Goal: Task Accomplishment & Management: Complete application form

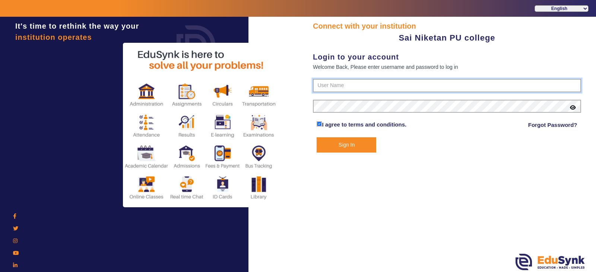
click at [331, 86] on input "text" at bounding box center [447, 85] width 268 height 13
type input "9071928491"
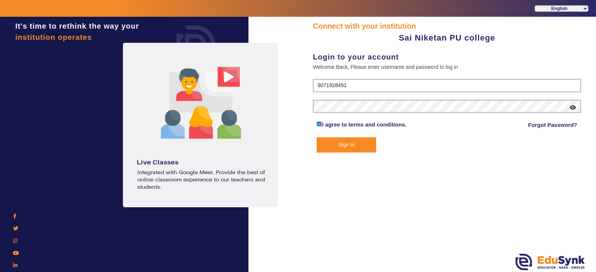
click at [346, 140] on button "Sign In" at bounding box center [347, 144] width 60 height 15
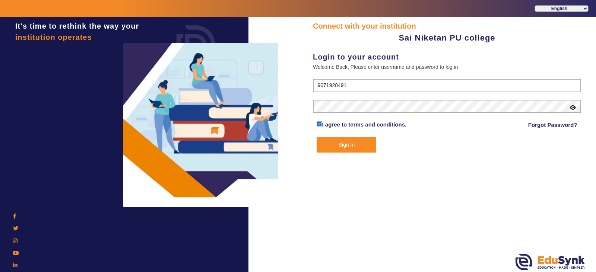
click at [347, 146] on button "Sign In" at bounding box center [347, 144] width 60 height 15
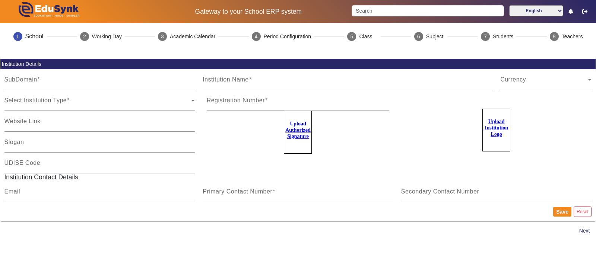
type input "sainiketan"
type input "Sai Niketan PU college"
type input "NA"
type input "[EMAIL_ADDRESS][DOMAIN_NAME]"
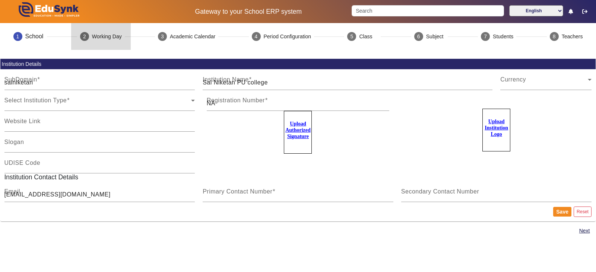
click at [105, 41] on mat-step-header "2 Working Day" at bounding box center [101, 36] width 60 height 27
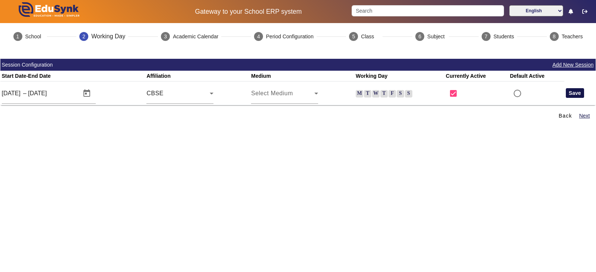
click at [570, 94] on button "Save" at bounding box center [575, 93] width 18 height 10
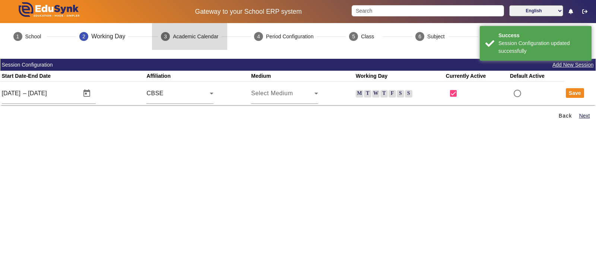
click at [202, 41] on mat-step-header "3 Academic Calendar" at bounding box center [189, 36] width 75 height 27
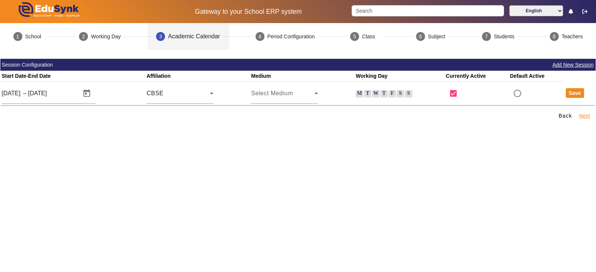
click at [583, 116] on button "Next" at bounding box center [584, 115] width 12 height 9
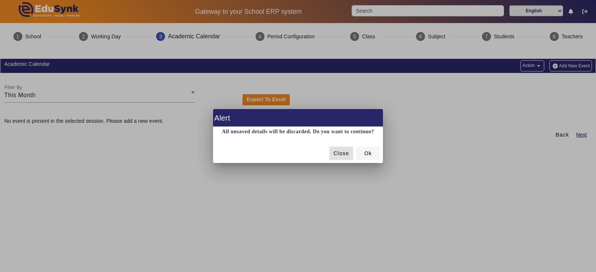
click at [365, 151] on span "Ok" at bounding box center [367, 154] width 7 height 8
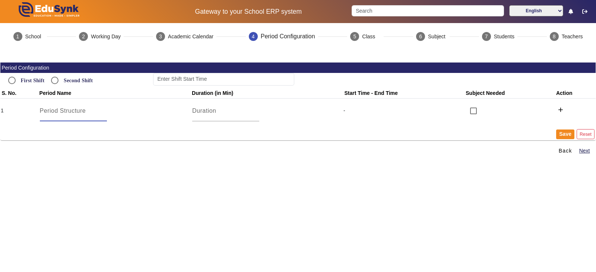
click at [67, 114] on input at bounding box center [73, 111] width 67 height 9
type input "ASSEMBLY"
click at [210, 115] on div at bounding box center [225, 111] width 67 height 21
type input "15"
click at [195, 79] on input at bounding box center [223, 79] width 141 height 13
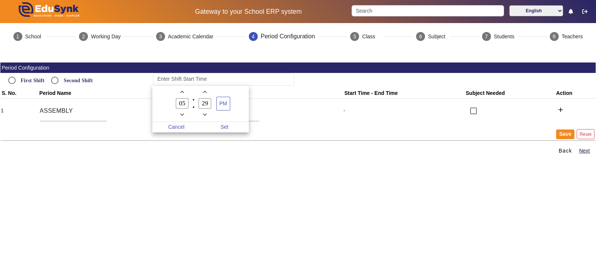
click at [179, 93] on span "Add a hour" at bounding box center [182, 92] width 8 height 8
type input "09"
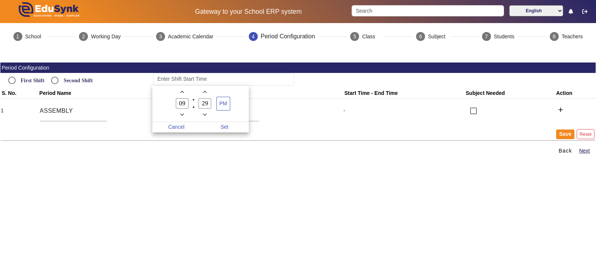
click at [206, 93] on icon "Add a minute" at bounding box center [205, 92] width 4 height 4
type input "30"
click at [223, 108] on span "PM" at bounding box center [223, 103] width 13 height 13
click at [223, 130] on span "Set" at bounding box center [224, 127] width 48 height 10
type input "9:30 AM"
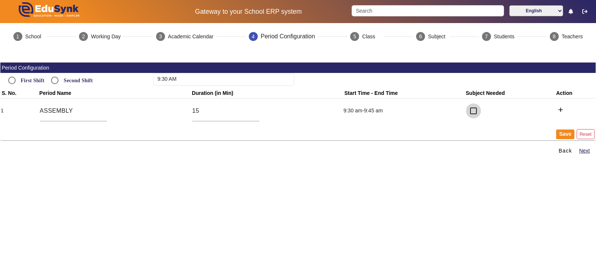
click at [469, 113] on input "checkbox" at bounding box center [473, 111] width 15 height 15
checkbox input "true"
click at [561, 111] on button "add" at bounding box center [560, 110] width 11 height 13
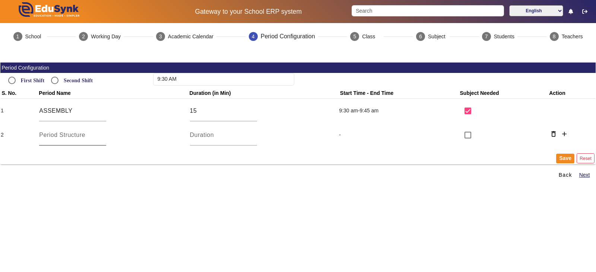
click at [83, 143] on div at bounding box center [72, 135] width 67 height 21
click at [83, 136] on input at bounding box center [72, 135] width 67 height 9
type input "ZERO"
type input "15"
click at [462, 136] on input "checkbox" at bounding box center [467, 135] width 15 height 15
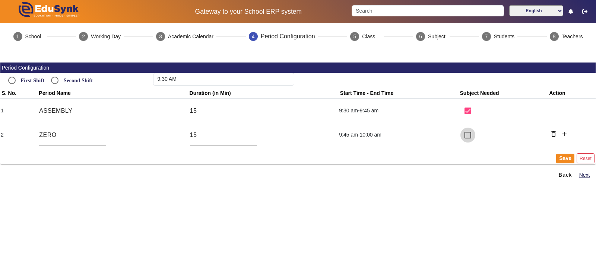
checkbox input "true"
click at [560, 136] on mat-icon "add" at bounding box center [563, 133] width 7 height 7
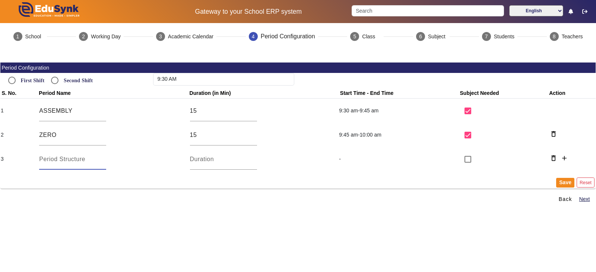
click at [56, 159] on input at bounding box center [72, 159] width 67 height 9
type input "S1"
type input "45"
click at [468, 162] on input "checkbox" at bounding box center [467, 159] width 15 height 15
checkbox input "true"
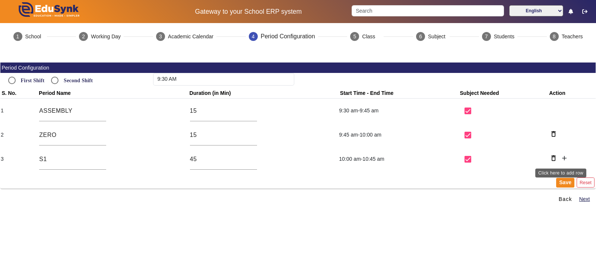
click at [563, 159] on mat-icon "add" at bounding box center [563, 158] width 7 height 7
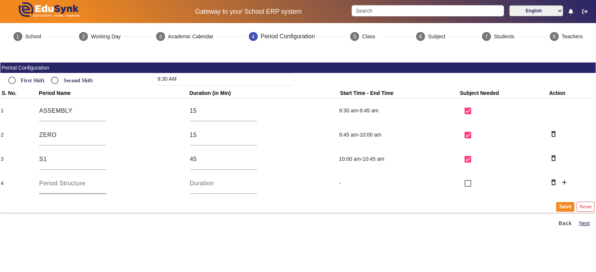
click at [56, 182] on input at bounding box center [72, 183] width 67 height 9
type input "S2"
type input "45"
click at [467, 185] on input "checkbox" at bounding box center [467, 183] width 15 height 15
checkbox input "true"
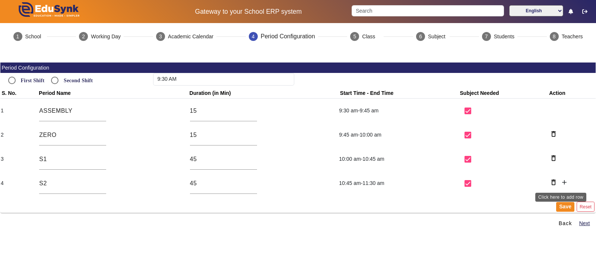
click at [560, 183] on mat-icon "add" at bounding box center [563, 182] width 7 height 7
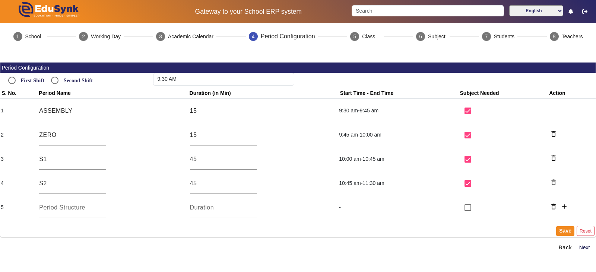
click at [67, 213] on div at bounding box center [72, 207] width 67 height 21
type input "SHORT BREAK"
type input "15"
click at [462, 206] on input "checkbox" at bounding box center [467, 207] width 15 height 15
checkbox input "true"
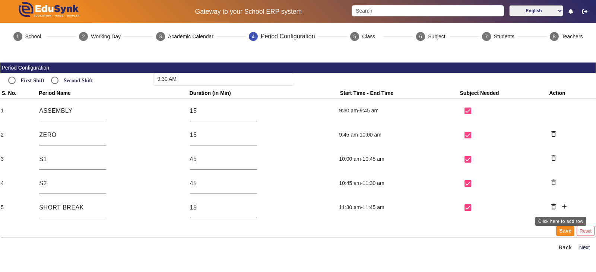
click at [562, 209] on mat-icon "add" at bounding box center [563, 206] width 7 height 7
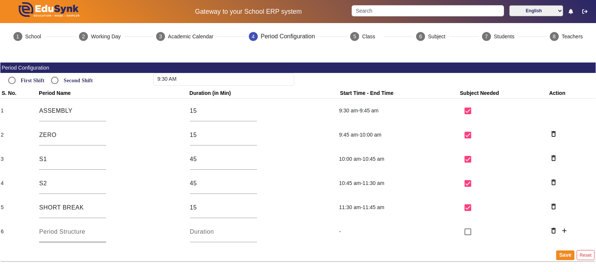
click at [69, 231] on input at bounding box center [72, 232] width 67 height 9
type input "S3"
click at [209, 233] on input "number" at bounding box center [223, 232] width 67 height 9
type input "45"
click at [563, 229] on mat-icon "add" at bounding box center [563, 230] width 7 height 7
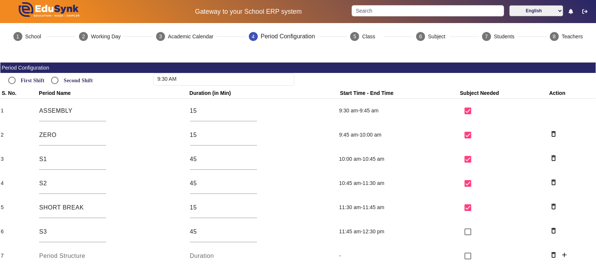
click at [66, 258] on input at bounding box center [72, 256] width 67 height 9
type input "S4"
type input "45"
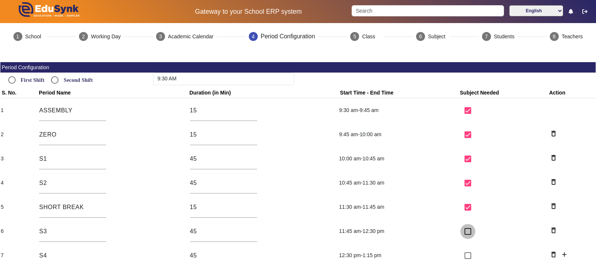
click at [467, 233] on input "checkbox" at bounding box center [467, 231] width 15 height 15
checkbox input "true"
click at [464, 260] on input "checkbox" at bounding box center [467, 255] width 15 height 15
checkbox input "true"
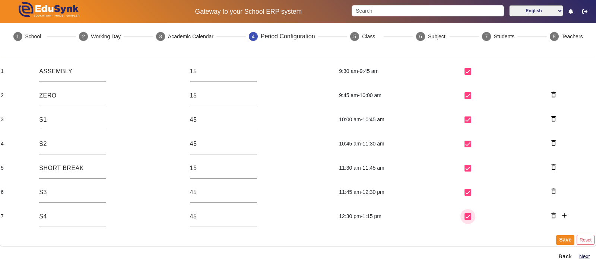
scroll to position [42, 0]
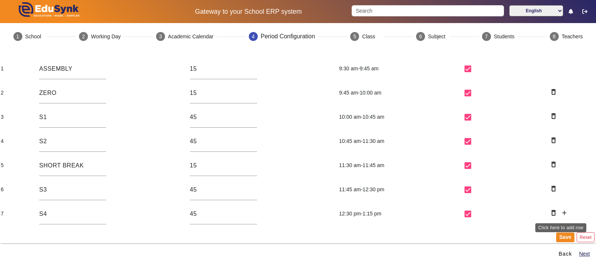
click at [562, 214] on mat-icon "add" at bounding box center [563, 212] width 7 height 7
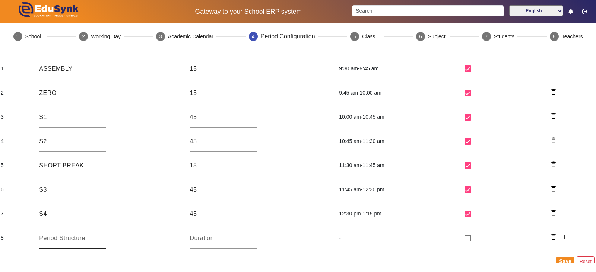
click at [51, 238] on input at bounding box center [72, 238] width 67 height 9
type input "LUNCH BREAK"
type input "45"
click at [465, 241] on input "checkbox" at bounding box center [467, 238] width 15 height 15
checkbox input "true"
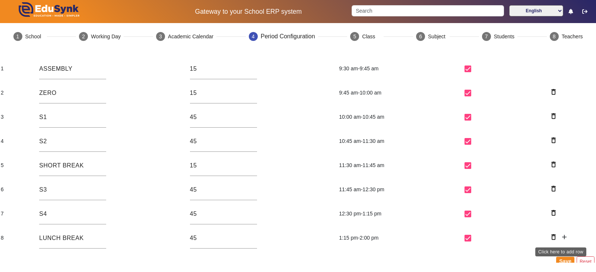
click at [565, 236] on button "add" at bounding box center [564, 238] width 11 height 13
click at [64, 261] on input at bounding box center [72, 262] width 67 height 9
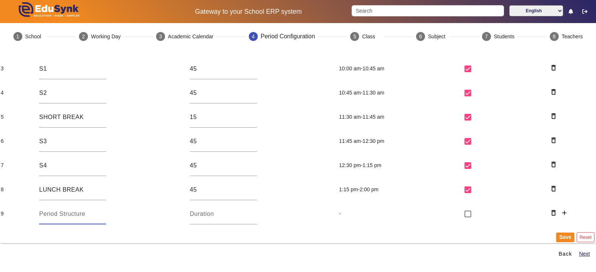
click at [70, 217] on input at bounding box center [72, 214] width 67 height 9
type input "S5"
type input "45"
click at [464, 214] on input "checkbox" at bounding box center [467, 214] width 15 height 15
checkbox input "true"
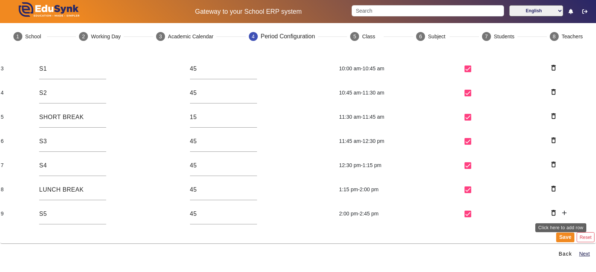
click at [562, 216] on mat-icon "add" at bounding box center [563, 212] width 7 height 7
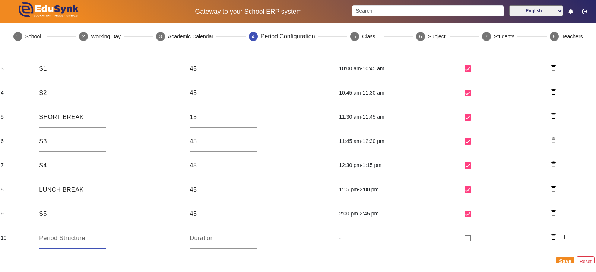
click at [53, 240] on input at bounding box center [72, 238] width 67 height 9
type input "S6"
type input "45"
click at [464, 239] on input "checkbox" at bounding box center [467, 238] width 15 height 15
checkbox input "true"
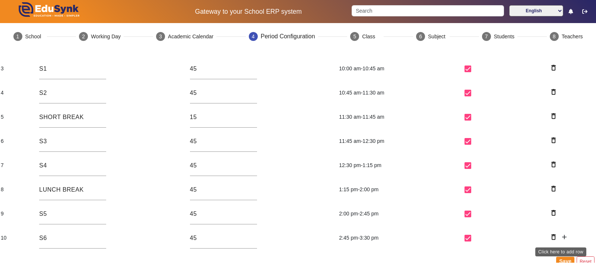
click at [562, 235] on mat-icon "add" at bounding box center [563, 236] width 7 height 7
click at [55, 260] on input at bounding box center [72, 262] width 67 height 9
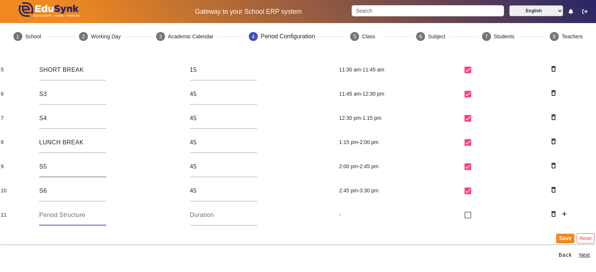
scroll to position [139, 0]
drag, startPoint x: 197, startPoint y: 140, endPoint x: 187, endPoint y: 143, distance: 10.7
click at [188, 143] on td "45" at bounding box center [263, 141] width 150 height 24
type input "60"
click at [70, 215] on input at bounding box center [72, 214] width 67 height 9
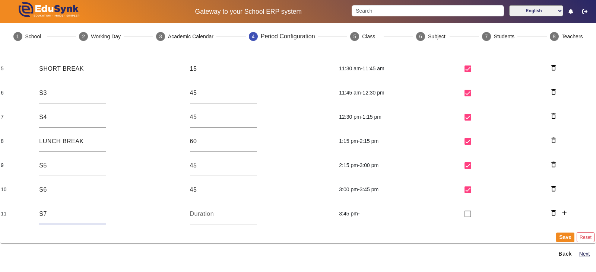
type input "S7"
type input "45"
click at [463, 215] on input "checkbox" at bounding box center [467, 214] width 15 height 15
checkbox input "true"
click at [559, 236] on button "Save" at bounding box center [565, 238] width 18 height 10
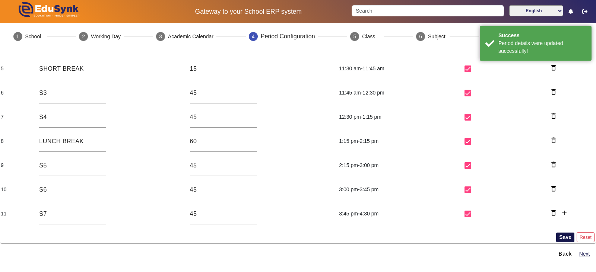
type input "12:00 AM"
click at [360, 41] on mat-step-header "5 Class" at bounding box center [365, 36] width 48 height 27
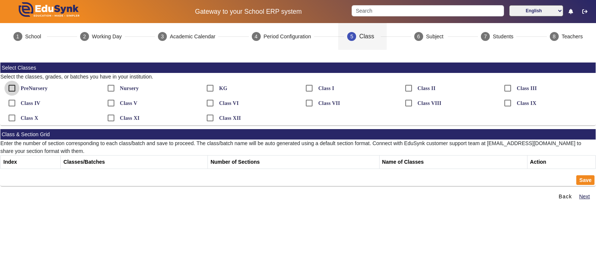
click at [12, 90] on input "PreNursery" at bounding box center [11, 88] width 15 height 15
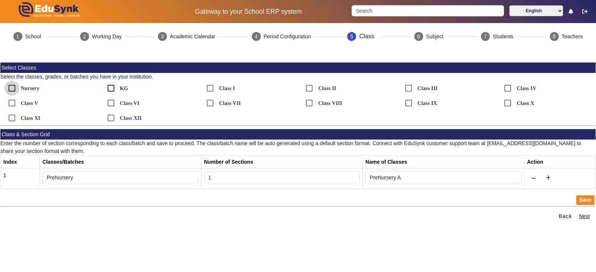
click at [14, 89] on input "Nursery" at bounding box center [11, 88] width 15 height 15
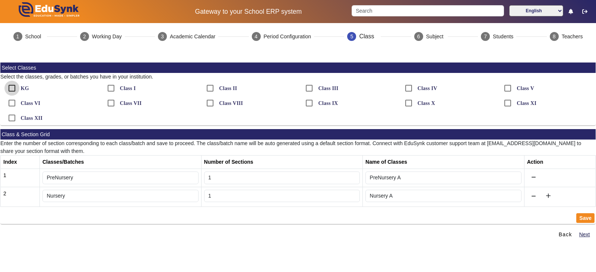
click at [14, 89] on input "KG" at bounding box center [11, 88] width 15 height 15
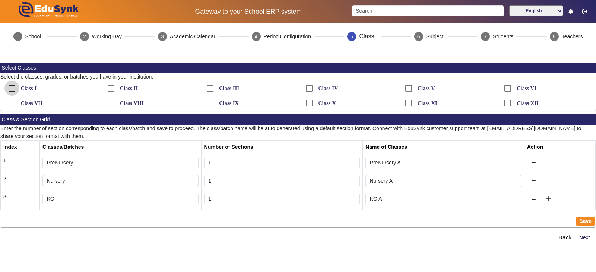
click at [14, 89] on input "Class I" at bounding box center [11, 88] width 15 height 15
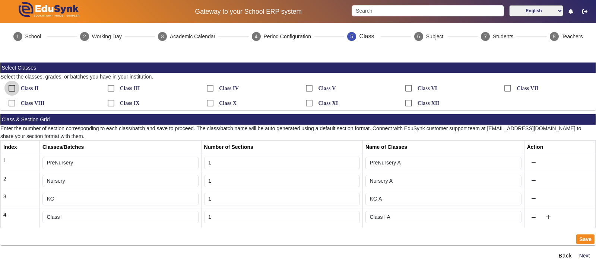
click at [14, 89] on input "Class II" at bounding box center [11, 88] width 15 height 15
click at [14, 89] on input "Class III" at bounding box center [11, 88] width 15 height 15
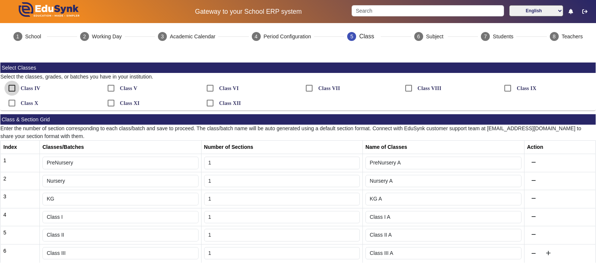
click at [14, 89] on input "Class IV" at bounding box center [11, 88] width 15 height 15
click at [14, 89] on input "Class V" at bounding box center [11, 88] width 15 height 15
click at [14, 89] on input "Class VI" at bounding box center [11, 88] width 15 height 15
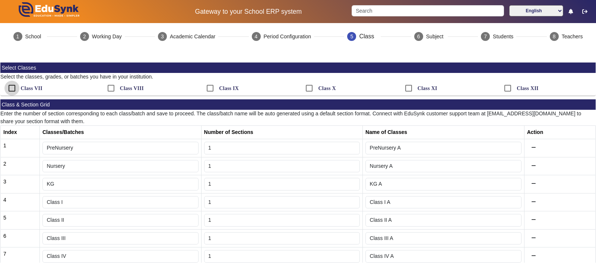
click at [14, 89] on input "Class VII" at bounding box center [11, 88] width 15 height 15
click at [14, 89] on input "Class VIII" at bounding box center [11, 88] width 15 height 15
click at [14, 89] on input "Class IX" at bounding box center [11, 88] width 15 height 15
click at [14, 89] on input "Class X" at bounding box center [11, 88] width 15 height 15
click at [14, 89] on input "Class XI" at bounding box center [11, 88] width 15 height 15
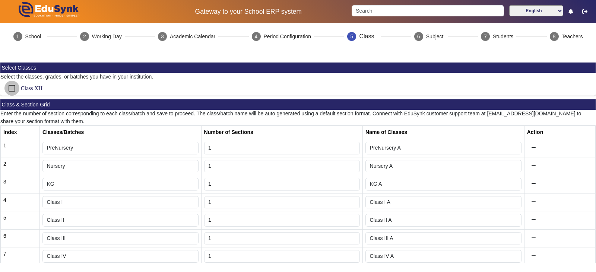
click at [14, 89] on input "Class XII" at bounding box center [11, 88] width 15 height 15
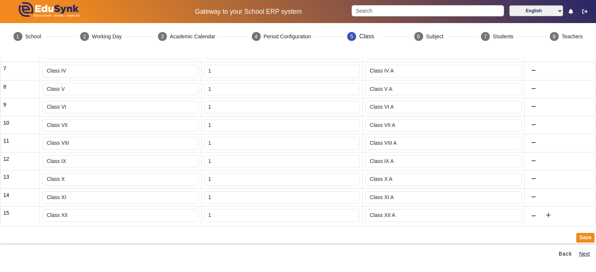
scroll to position [171, 0]
click at [586, 233] on button "Save" at bounding box center [585, 238] width 18 height 10
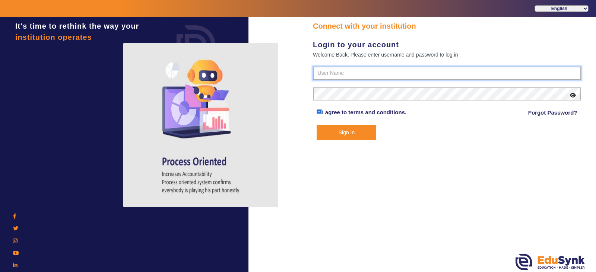
type input "9071928491"
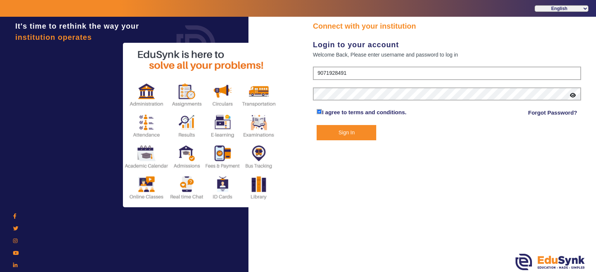
click at [354, 137] on button "Sign In" at bounding box center [347, 132] width 60 height 15
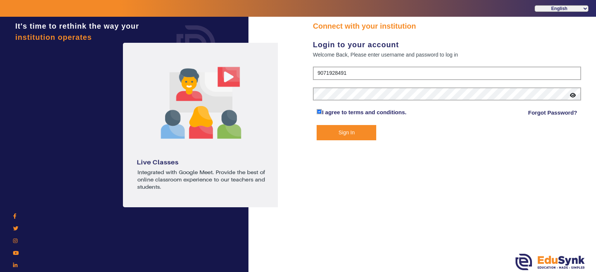
click at [347, 130] on button "Sign In" at bounding box center [347, 132] width 60 height 15
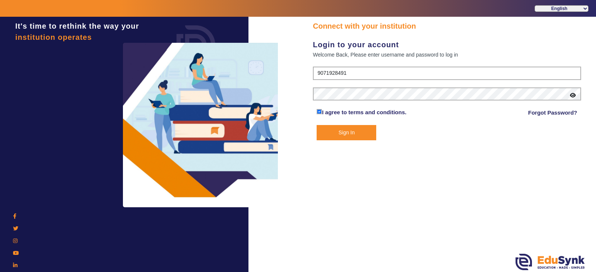
click at [349, 131] on button "Sign In" at bounding box center [347, 132] width 60 height 15
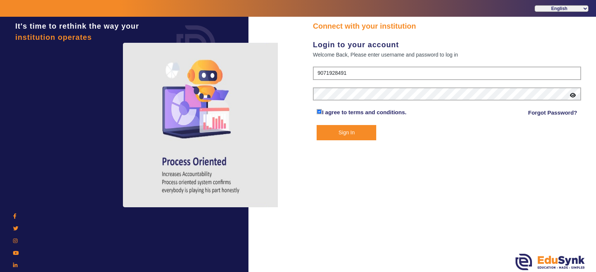
click at [350, 131] on button "Sign In" at bounding box center [347, 132] width 60 height 15
